Goal: Transaction & Acquisition: Purchase product/service

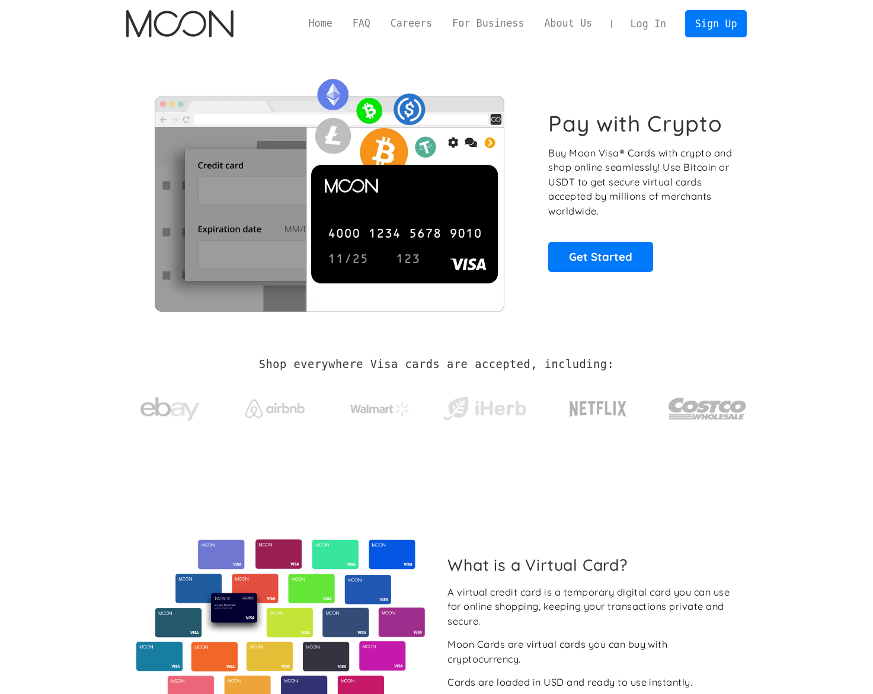
click at [657, 28] on link "Log In" at bounding box center [648, 24] width 56 height 26
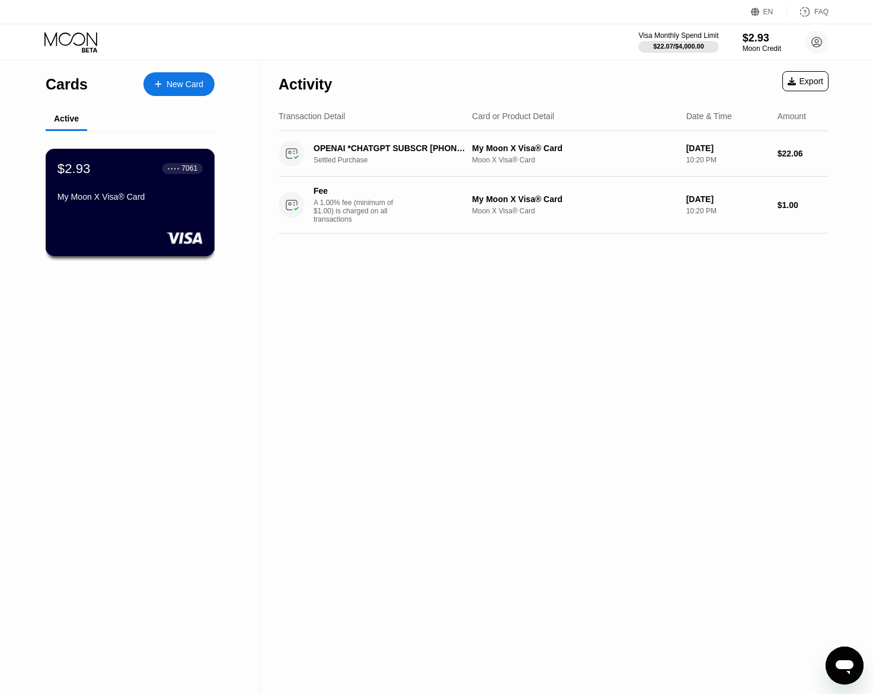
click at [169, 199] on div "My Moon X Visa® Card" at bounding box center [129, 196] width 145 height 9
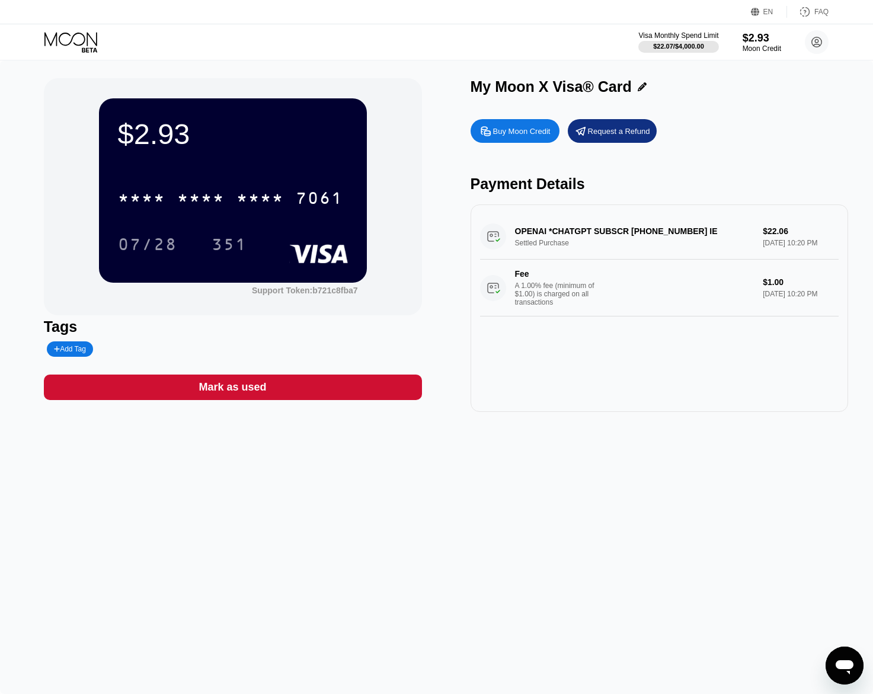
click at [430, 124] on div "$2.93 * * * * * * * * * * * * 7061 07/28 351 Support Token: b721c8fba7 Tags Add…" at bounding box center [437, 245] width 786 height 334
click at [524, 131] on div "Buy Moon Credit" at bounding box center [521, 131] width 57 height 10
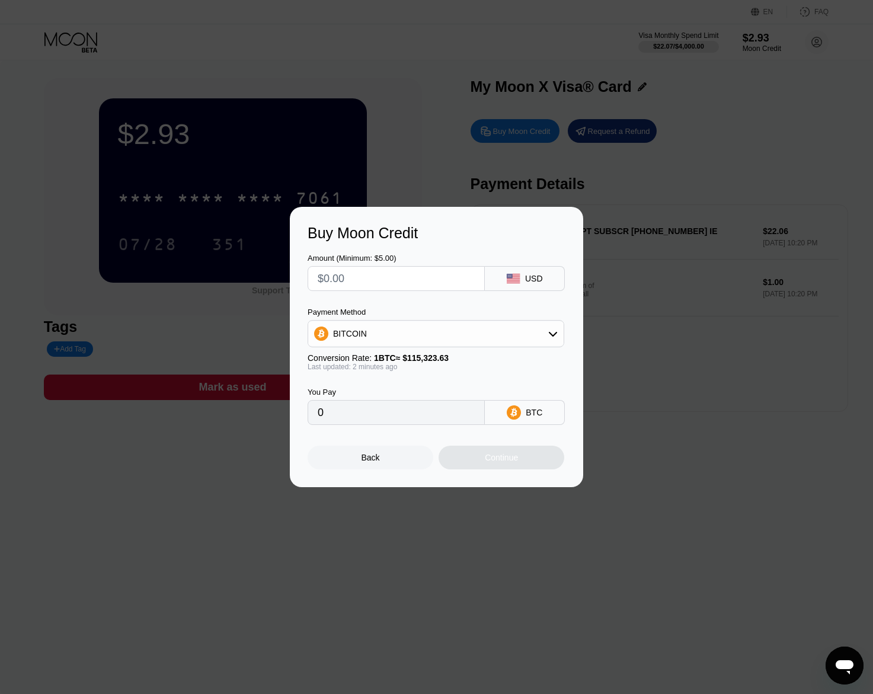
click at [383, 280] on input "text" at bounding box center [396, 279] width 157 height 24
type input "$8"
type input "0.00006937"
type input "$86"
type input "0.00074573"
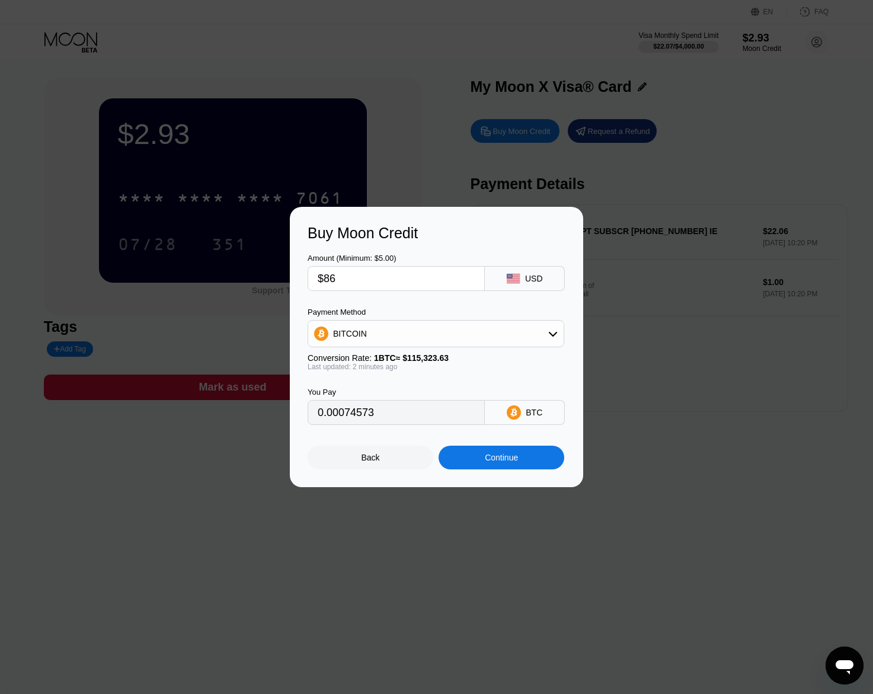
type input "$86"
click at [508, 455] on div "Continue" at bounding box center [501, 457] width 33 height 9
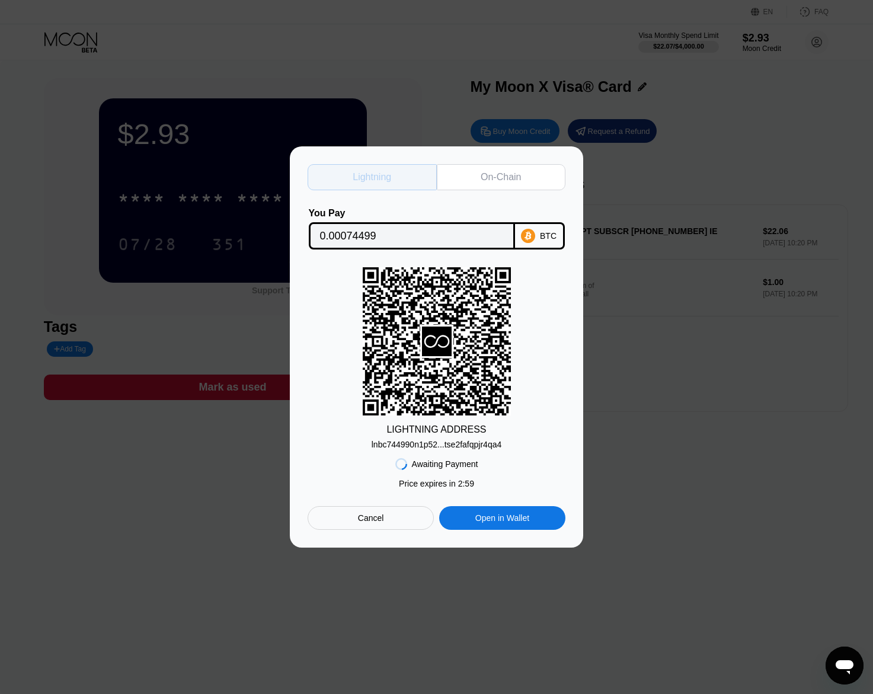
click at [367, 177] on div "Lightning" at bounding box center [372, 177] width 39 height 12
click at [441, 445] on div "lnbc744990n1p52...tse2fafqpjr4qa4" at bounding box center [437, 444] width 130 height 9
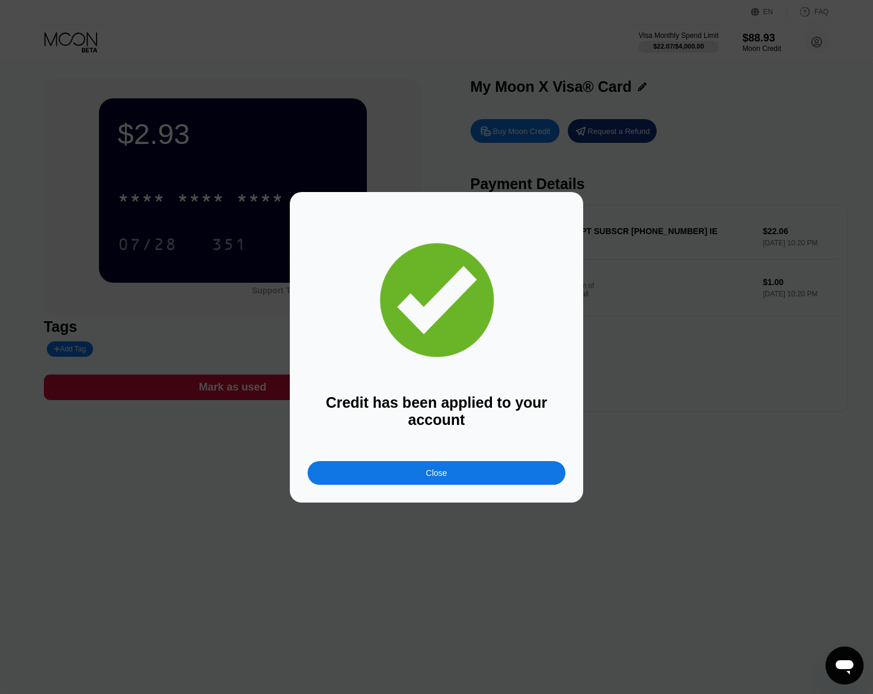
scroll to position [5, 0]
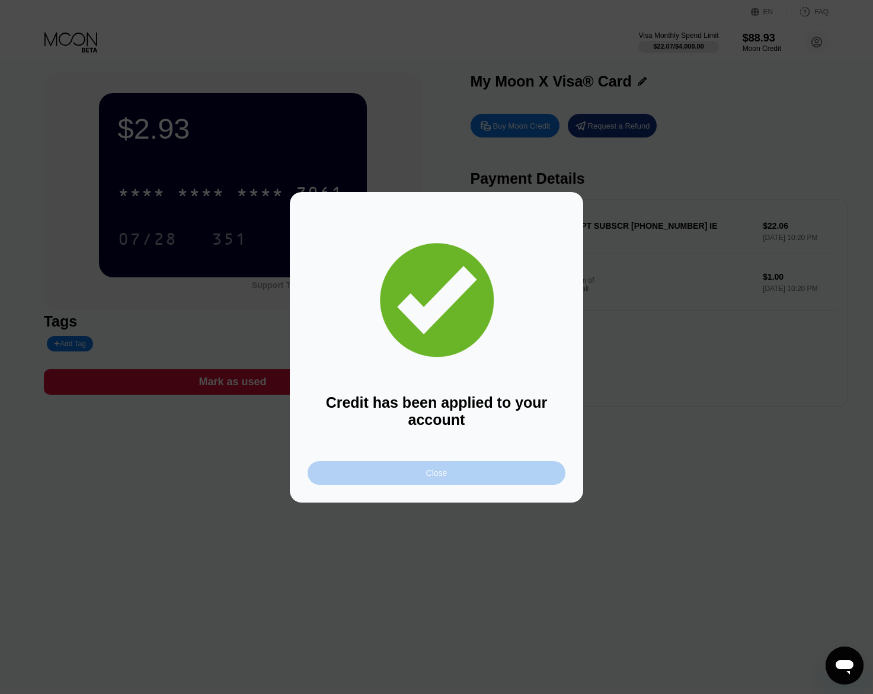
click at [442, 475] on div "Close" at bounding box center [436, 472] width 21 height 9
